Goal: Find specific page/section: Find specific page/section

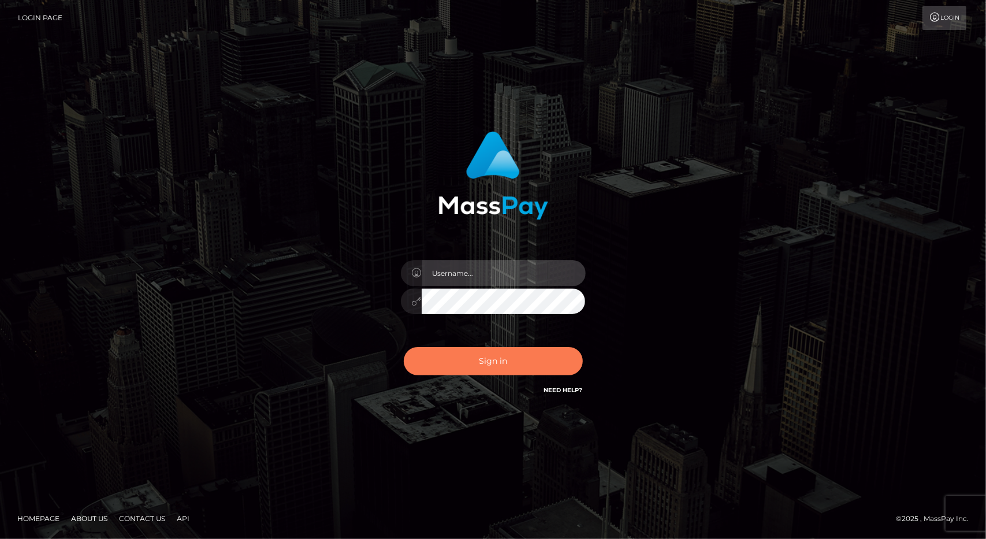
type input "tinan"
click at [501, 365] on button "Sign in" at bounding box center [493, 361] width 179 height 28
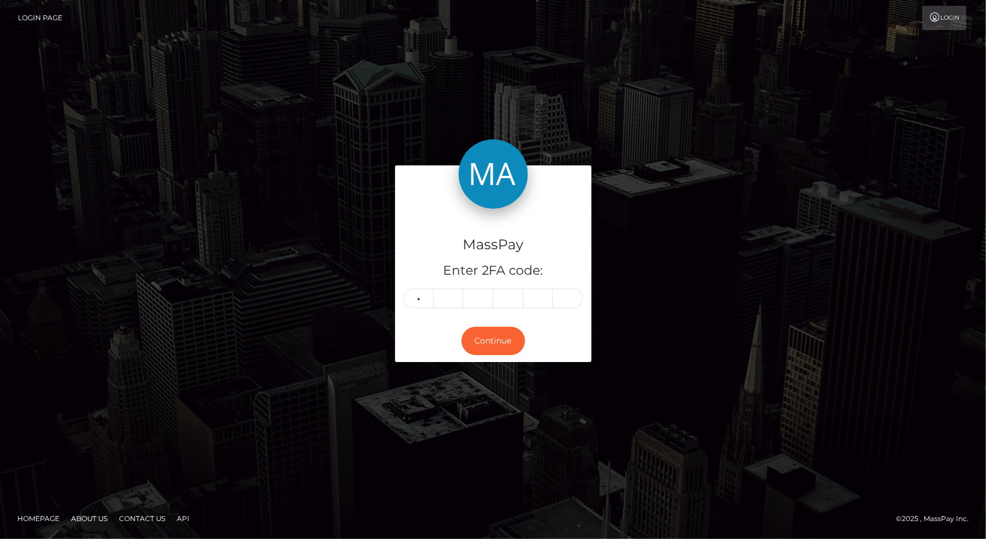
type input "3"
type input "2"
type input "4"
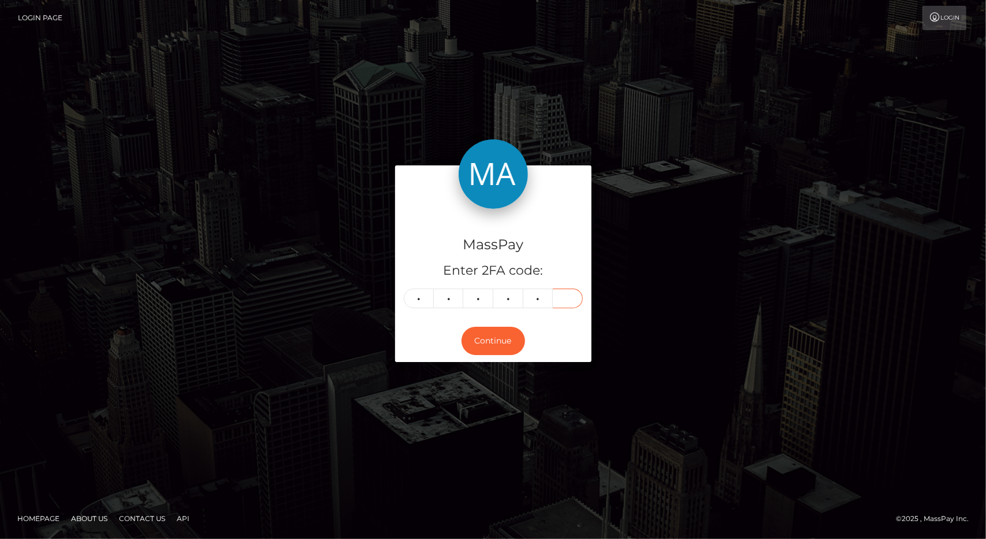
type input "7"
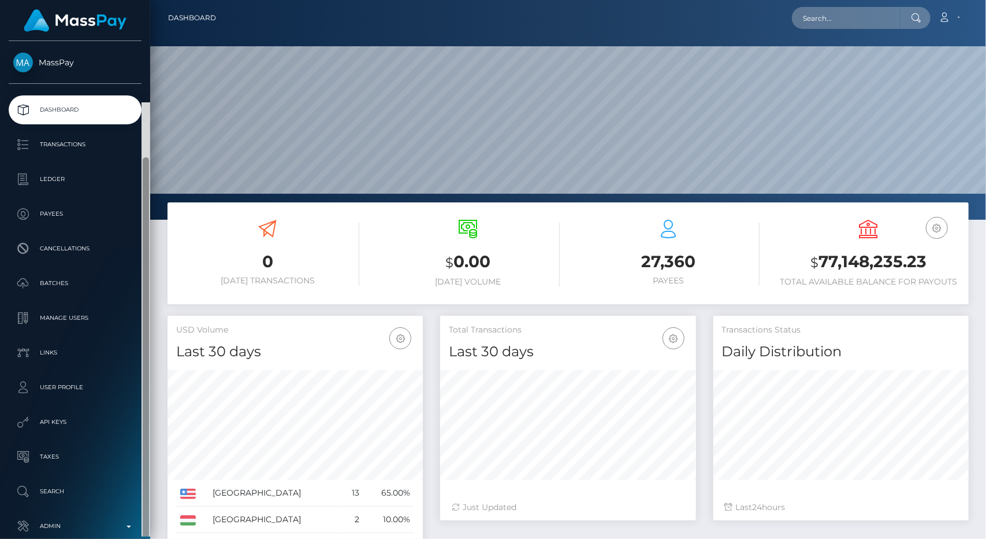
scroll to position [61, 0]
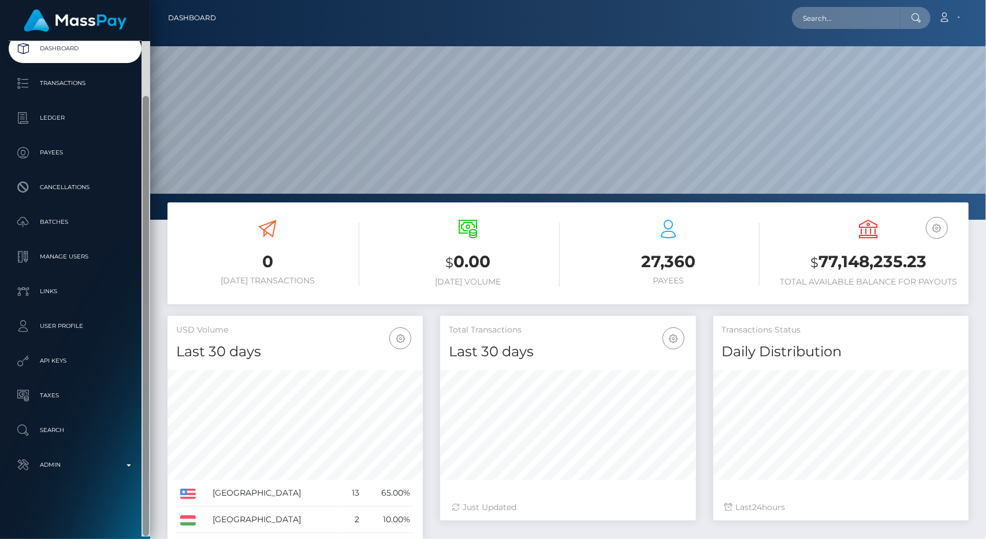
drag, startPoint x: 146, startPoint y: 167, endPoint x: 168, endPoint y: 365, distance: 198.9
click at [168, 365] on div "MassPay Dashboard Transactions Ledger Payees 0 $" at bounding box center [493, 269] width 986 height 539
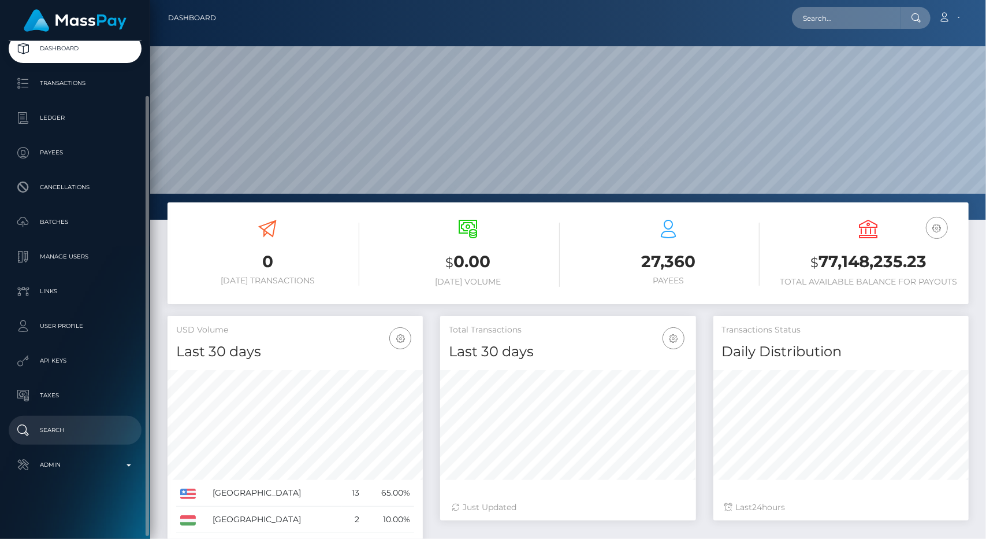
click at [60, 433] on p "Search" at bounding box center [75, 429] width 124 height 17
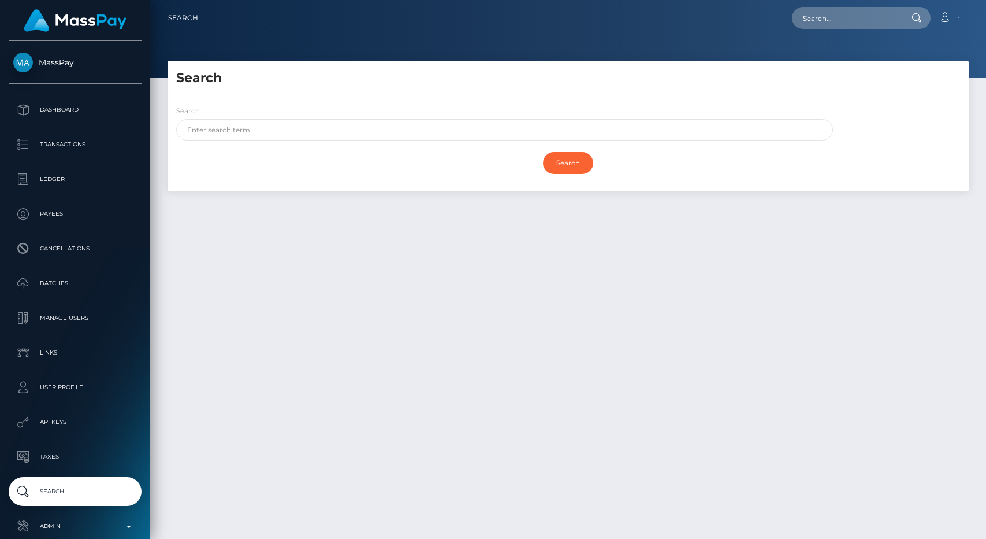
click at [68, 465] on p "Taxes" at bounding box center [75, 456] width 124 height 17
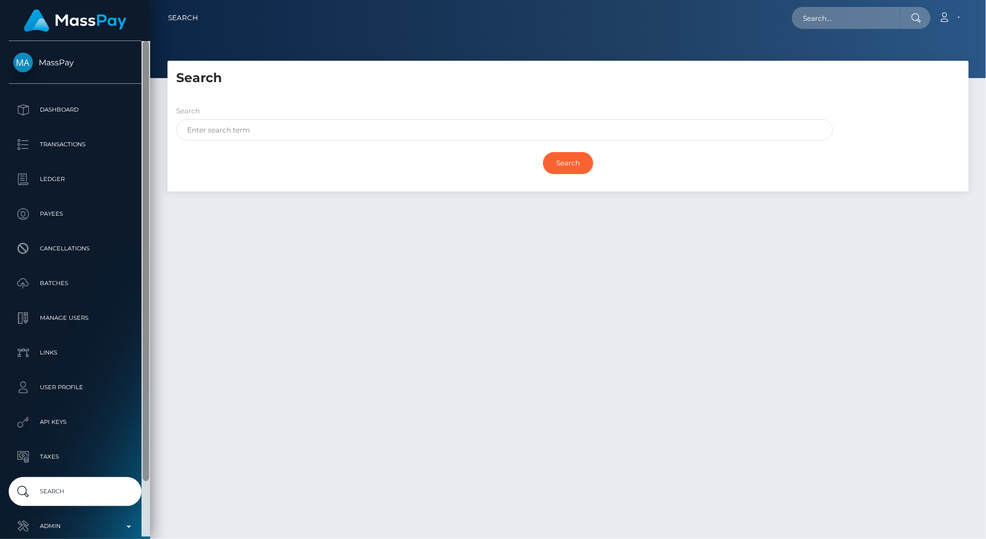
scroll to position [61, 0]
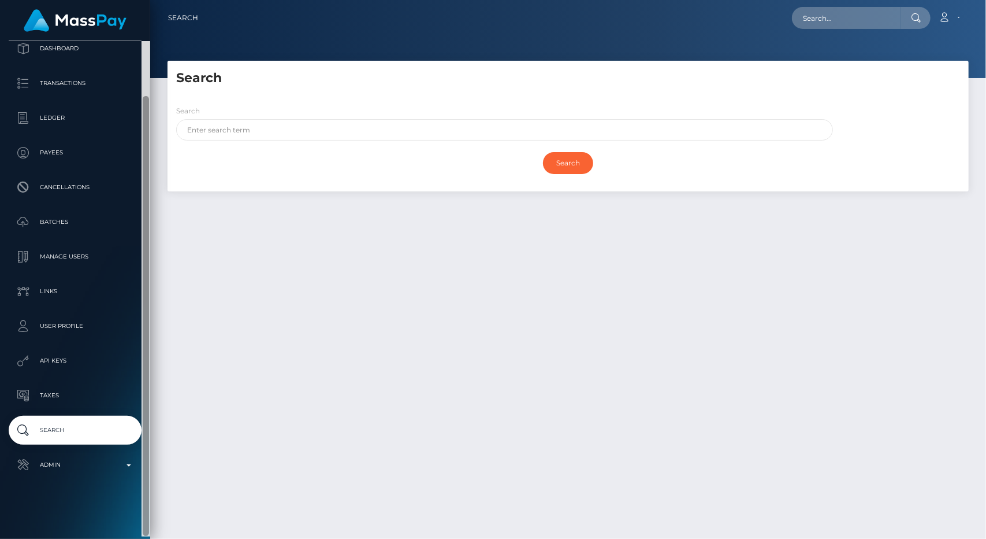
drag, startPoint x: 145, startPoint y: 310, endPoint x: 170, endPoint y: 507, distance: 198.6
click at [170, 507] on div "MassPay Dashboard Transactions Ledger Payees" at bounding box center [493, 269] width 986 height 539
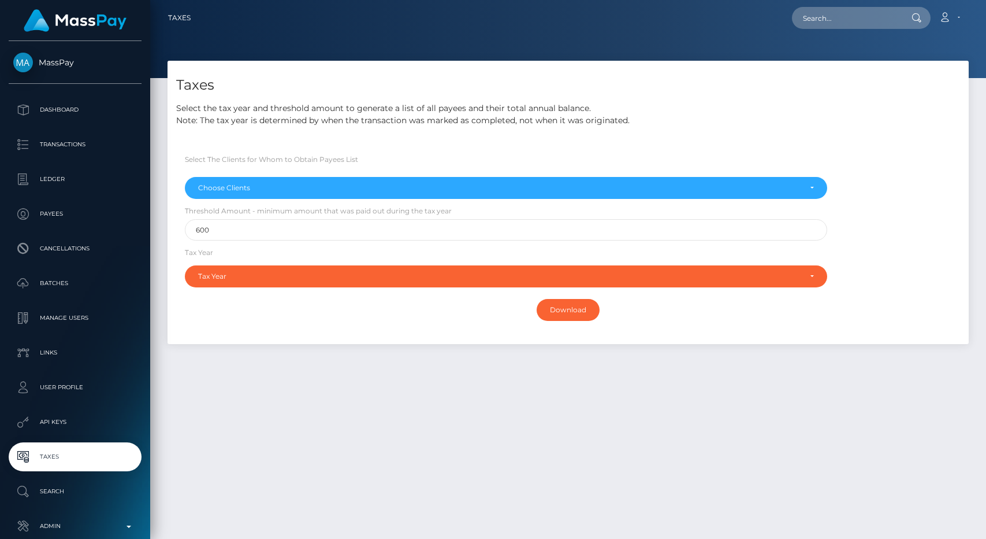
select select
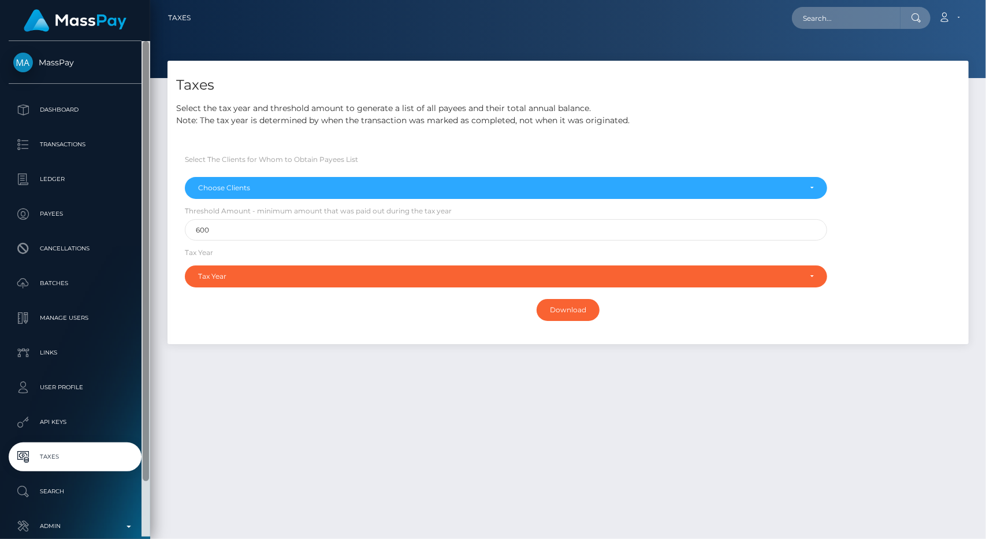
scroll to position [61, 0]
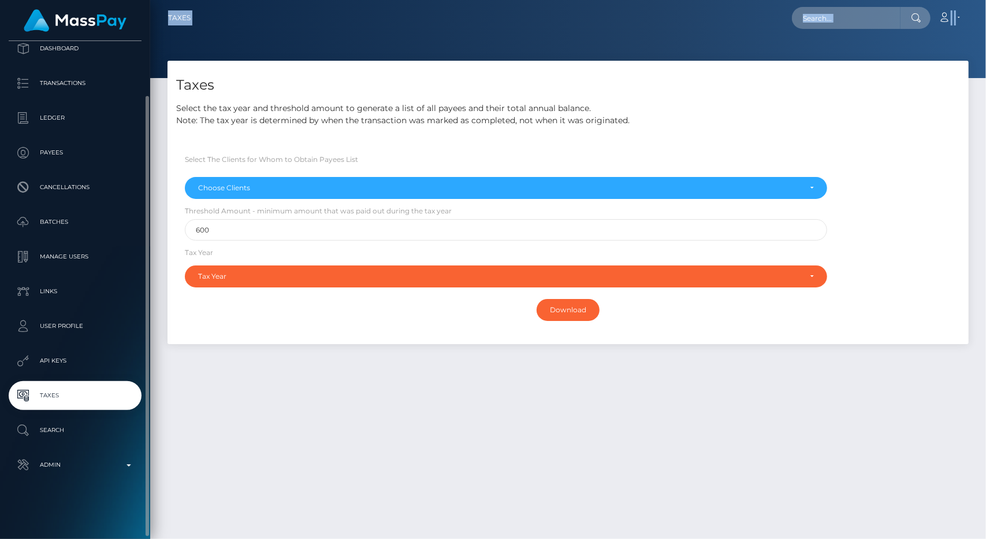
drag, startPoint x: 150, startPoint y: 376, endPoint x: 152, endPoint y: 519, distance: 142.8
click at [152, 519] on div "MassPay Dashboard Transactions Ledger Payees" at bounding box center [493, 269] width 986 height 539
click at [102, 471] on p "Admin" at bounding box center [75, 464] width 124 height 17
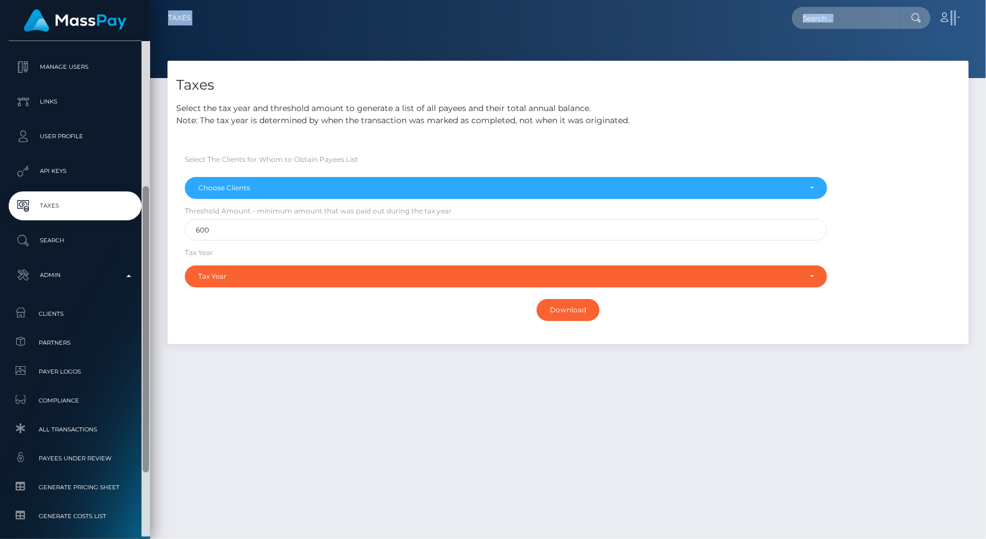
scroll to position [258, 0]
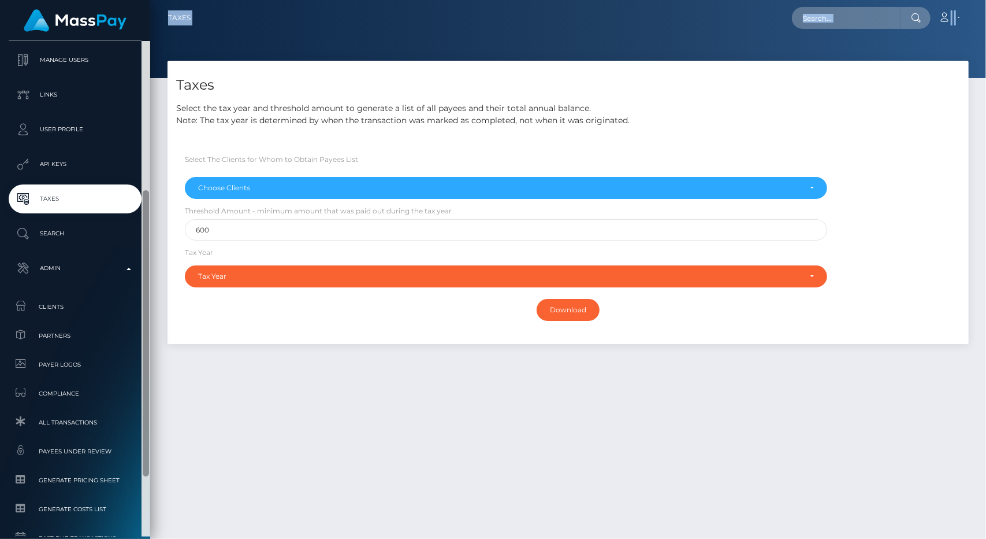
drag, startPoint x: 144, startPoint y: 390, endPoint x: 155, endPoint y: 566, distance: 176.6
click at [155, 538] on html "MassPay Dashboard Transactions Ledger Payees Cancellations Links" at bounding box center [493, 269] width 986 height 539
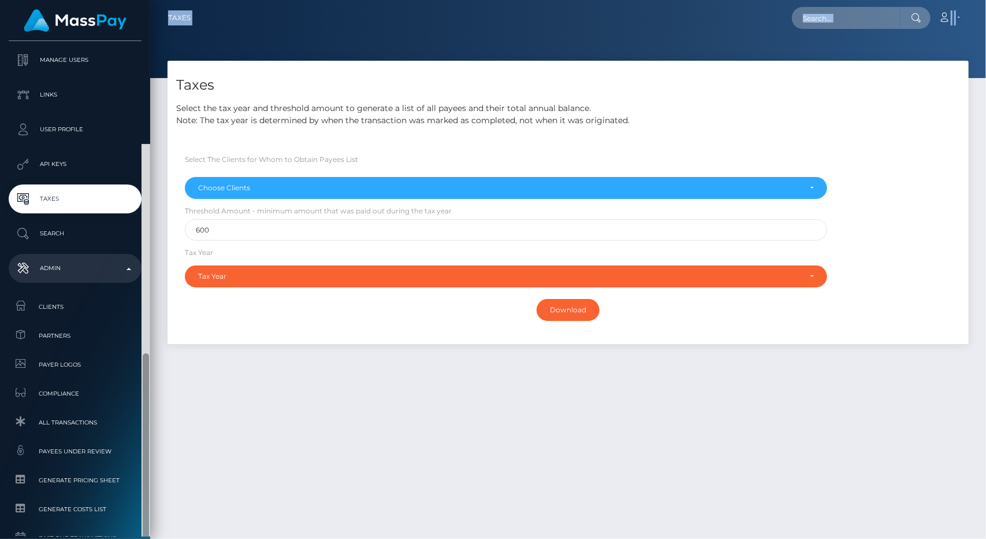
scroll to position [361, 0]
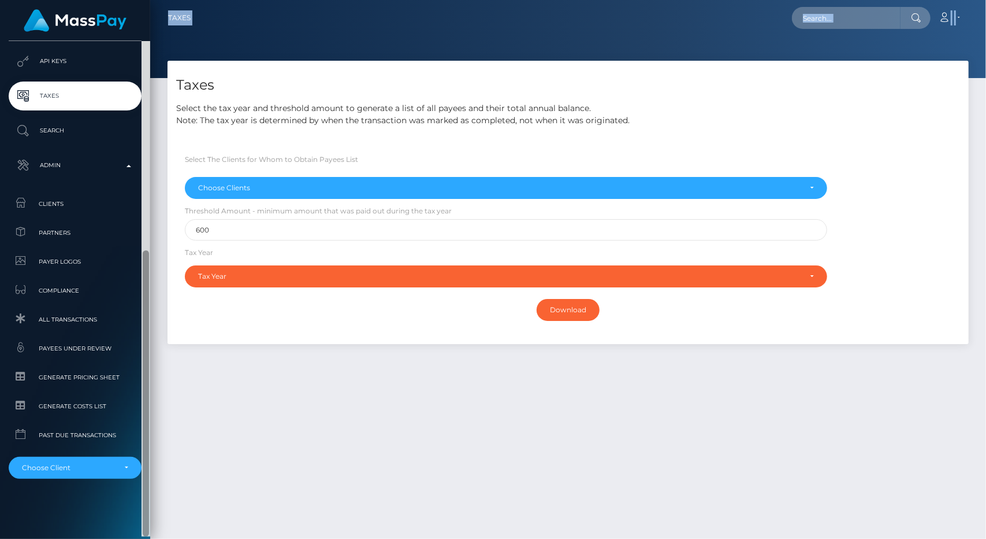
drag, startPoint x: 146, startPoint y: 379, endPoint x: 147, endPoint y: 490, distance: 111.0
click at [147, 490] on div at bounding box center [146, 393] width 6 height 286
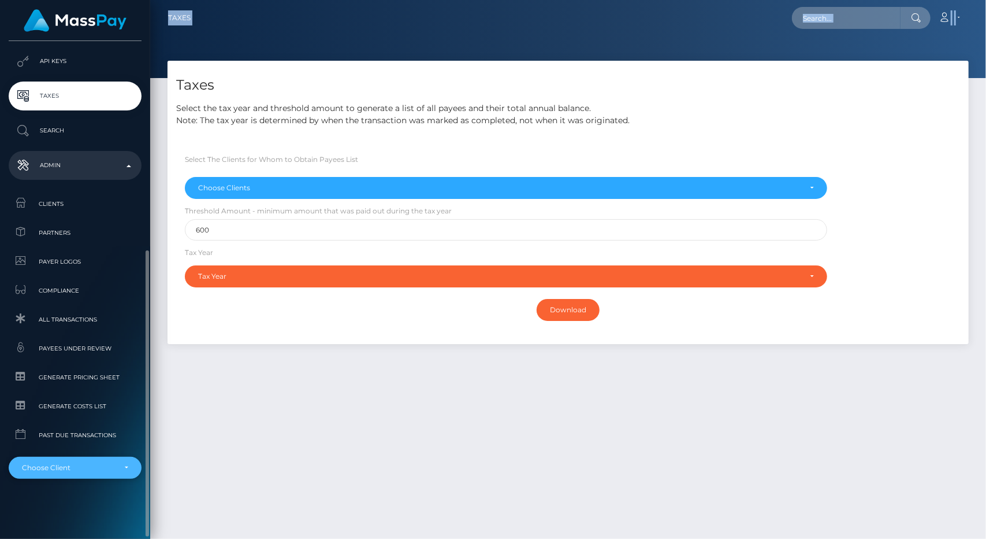
click at [117, 473] on div "Choose Client" at bounding box center [75, 468] width 133 height 22
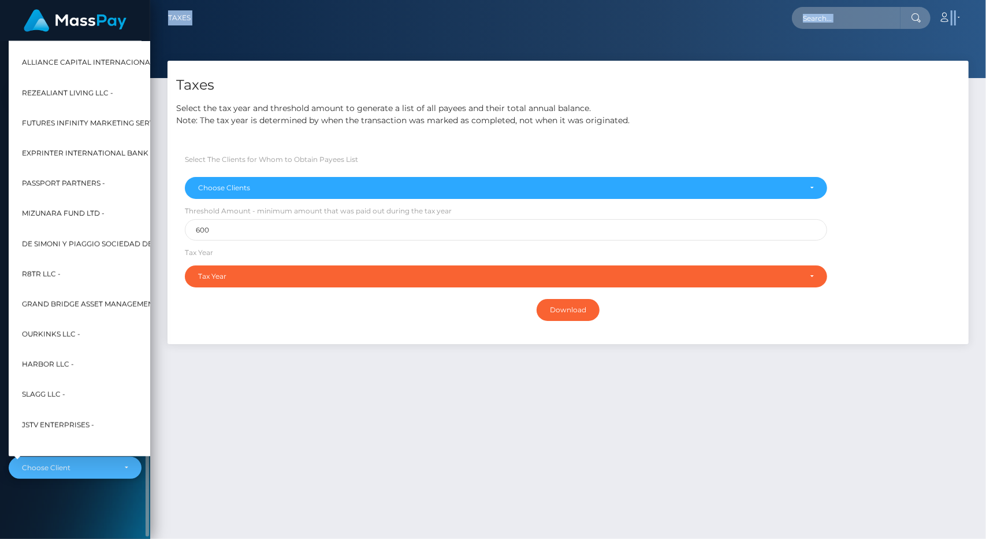
scroll to position [6234, 0]
select select "349"
